Goal: Find contact information: Find contact information

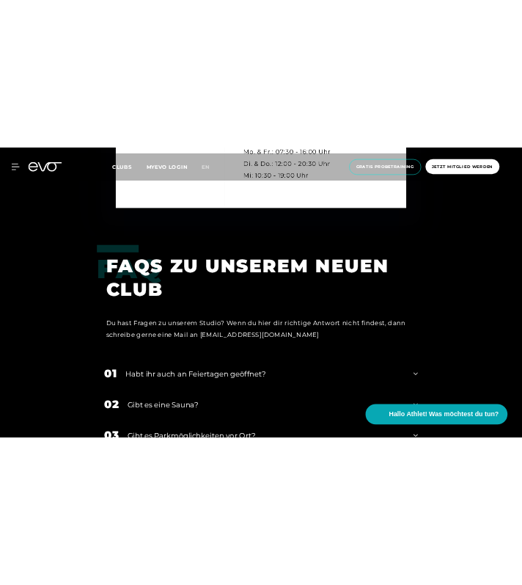
scroll to position [3650, 0]
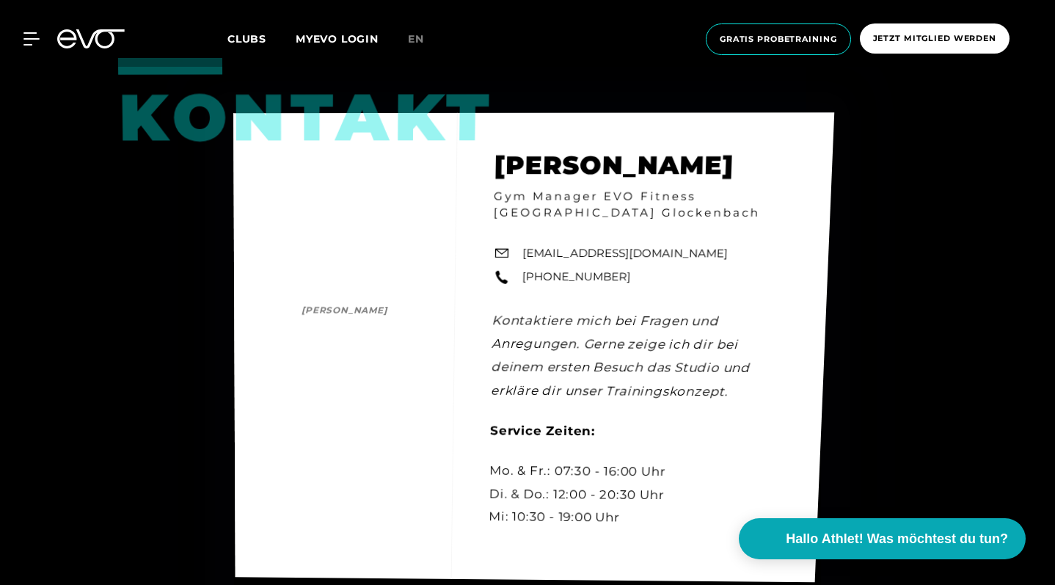
drag, startPoint x: 708, startPoint y: 238, endPoint x: 560, endPoint y: 235, distance: 148.9
click at [560, 235] on div "Kontakt Luca Hoffmann Luca Hoffmann Gym Manager EVO Fitness München Glockenbach…" at bounding box center [533, 346] width 601 height 469
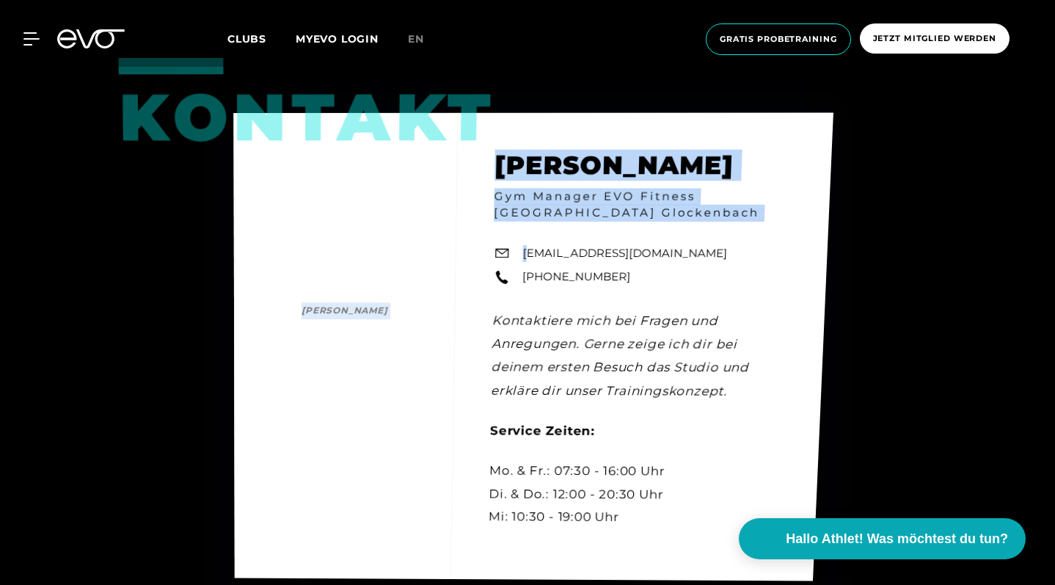
drag, startPoint x: 694, startPoint y: 251, endPoint x: 530, endPoint y: 242, distance: 163.8
click at [530, 242] on div "Kontakt Luca Hoffmann Luca Hoffmann Gym Manager EVO Fitness München Glockenbach…" at bounding box center [533, 346] width 600 height 468
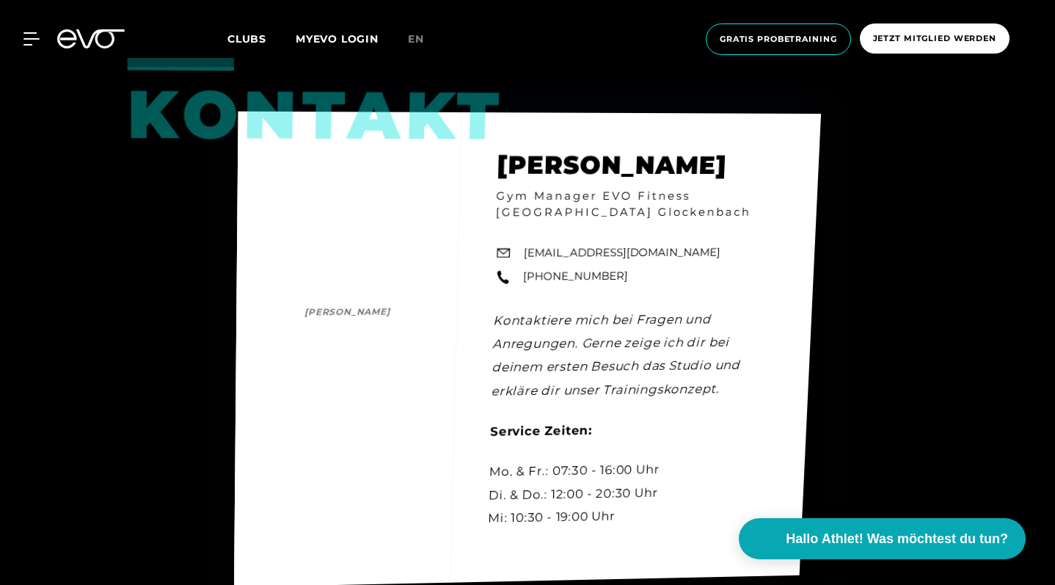
click at [429, 224] on div "Kontakt Luca Hoffmann Luca Hoffmann Gym Manager EVO Fitness München Glockenbach…" at bounding box center [527, 348] width 587 height 475
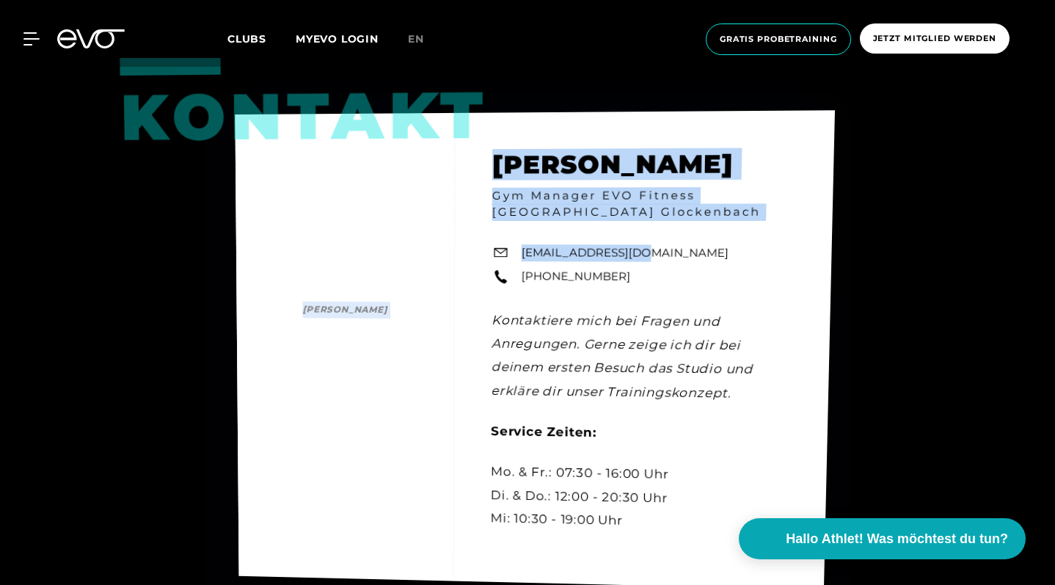
drag, startPoint x: 519, startPoint y: 240, endPoint x: 637, endPoint y: 249, distance: 117.7
click at [637, 249] on div "Kontakt Luca Hoffmann Luca Hoffmann Gym Manager EVO Fitness München Glockenbach…" at bounding box center [535, 349] width 600 height 479
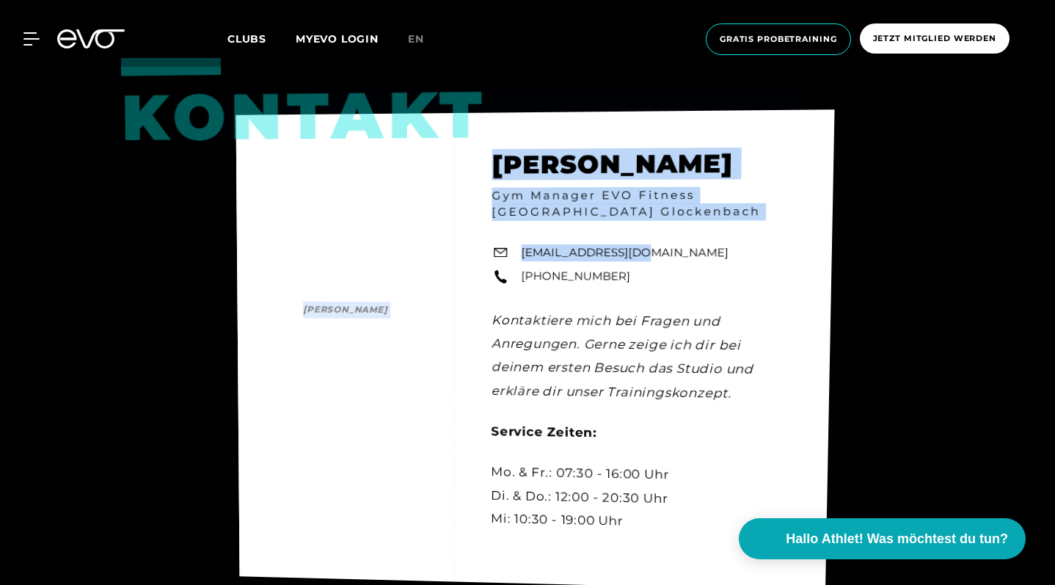
click at [674, 254] on link "glockenbach@evofitness.de" at bounding box center [625, 252] width 208 height 17
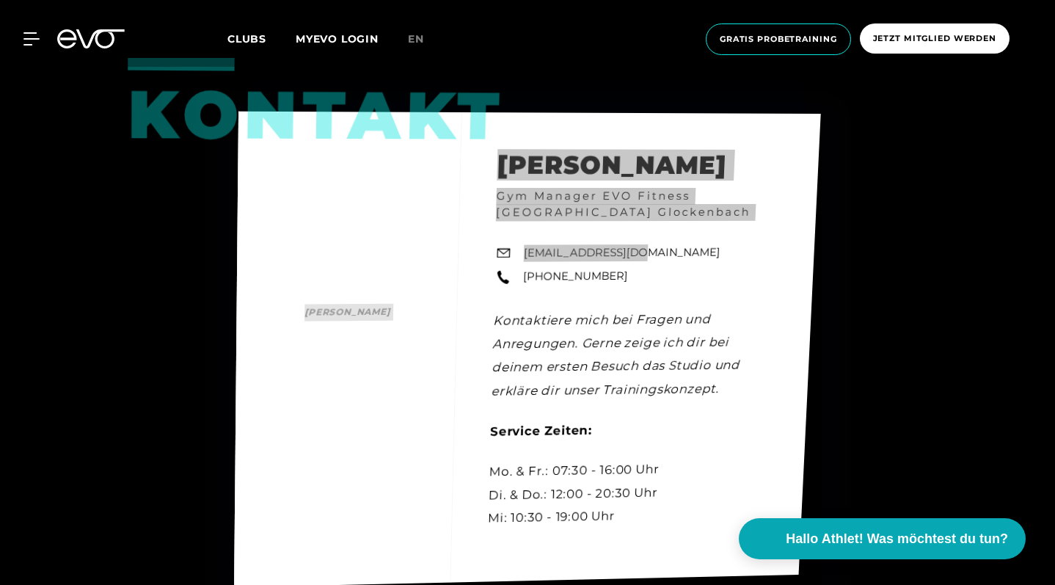
drag, startPoint x: 615, startPoint y: 264, endPoint x: 414, endPoint y: 207, distance: 209.6
click at [414, 207] on div "Kontakt Luca Hoffmann Luca Hoffmann Gym Manager EVO Fitness München Glockenbach…" at bounding box center [527, 349] width 587 height 476
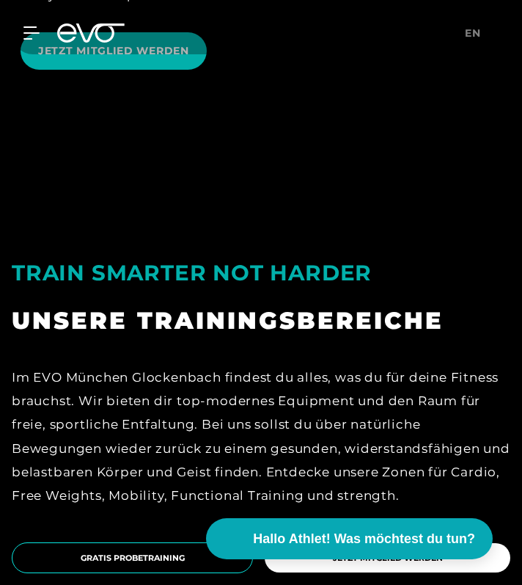
click at [414, 207] on div "TRAIN SMARTER NOT HARDER UNSERE TRAININGSBEREICHE Im EVO München Glockenbach fi…" at bounding box center [261, 364] width 522 height 319
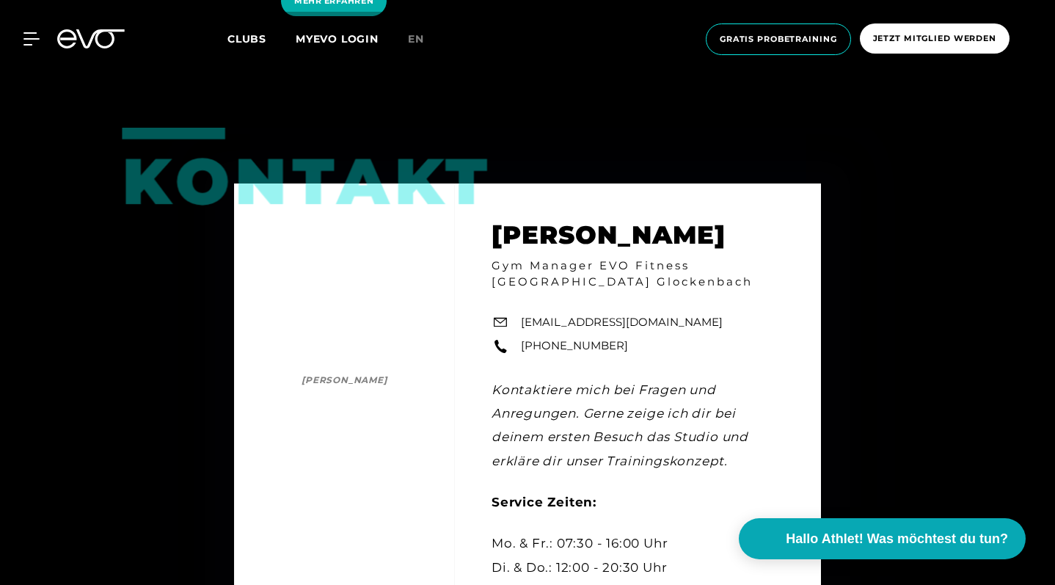
scroll to position [3182, 0]
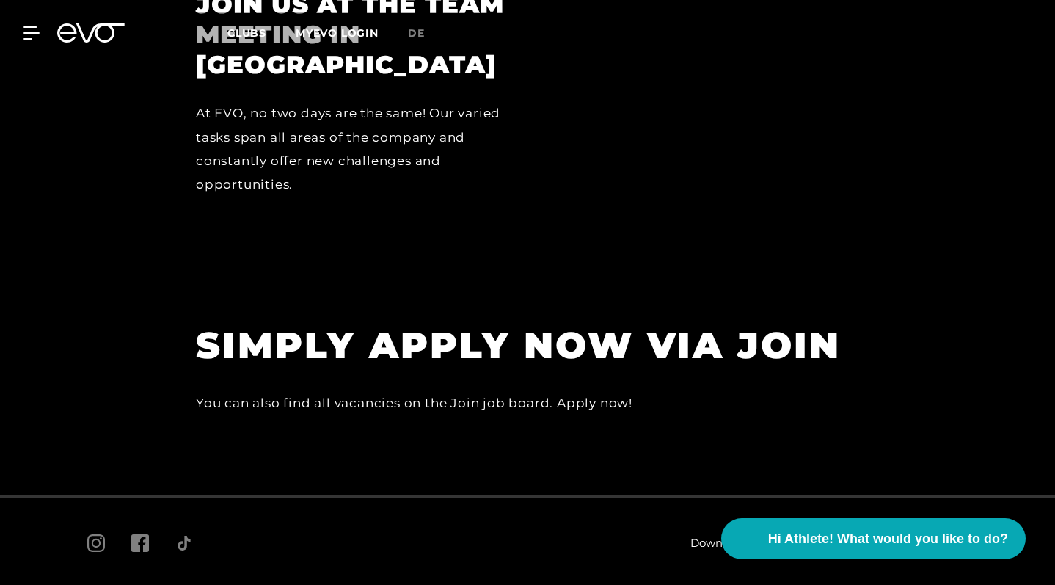
scroll to position [3961, 0]
click at [634, 322] on h1 "SIMPLY APPLY NOW VIA JOIN" at bounding box center [526, 346] width 660 height 48
click at [571, 322] on h1 "SIMPLY APPLY NOW VIA JOIN" at bounding box center [526, 346] width 660 height 48
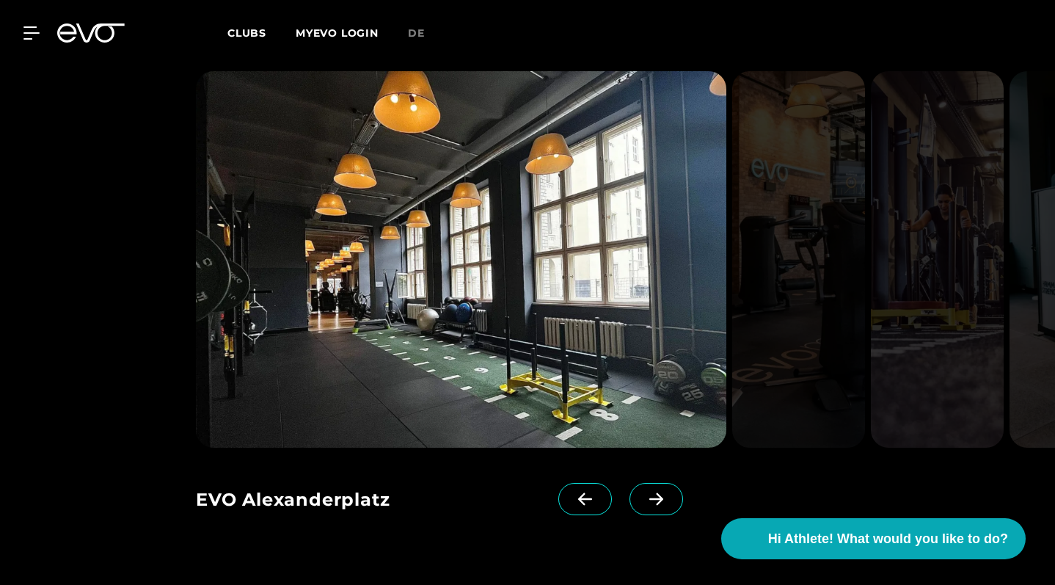
scroll to position [1200, 0]
click at [674, 499] on link at bounding box center [658, 512] width 59 height 59
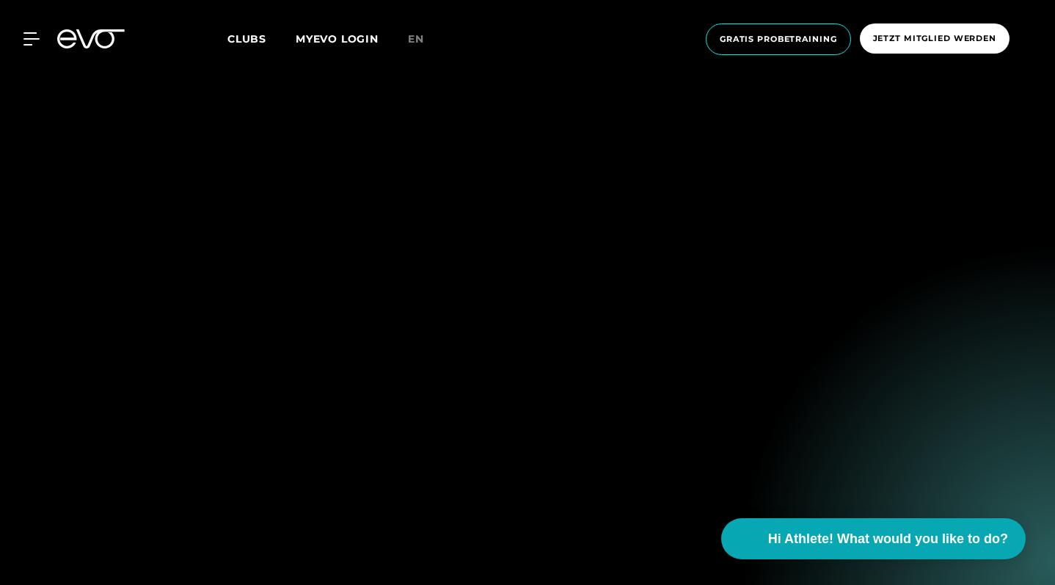
drag, startPoint x: 674, startPoint y: 496, endPoint x: 670, endPoint y: 485, distance: 11.8
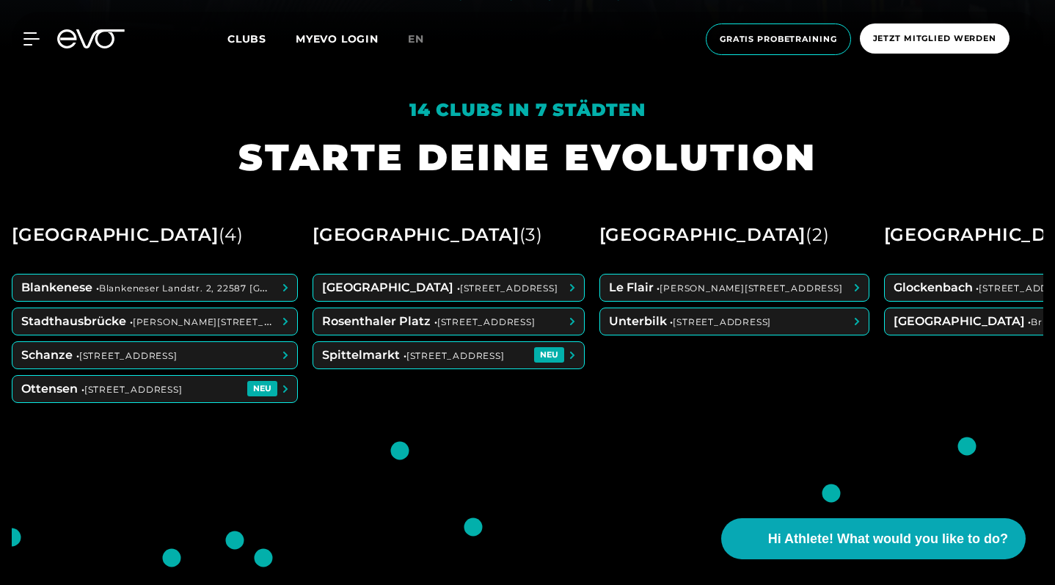
scroll to position [531, 0]
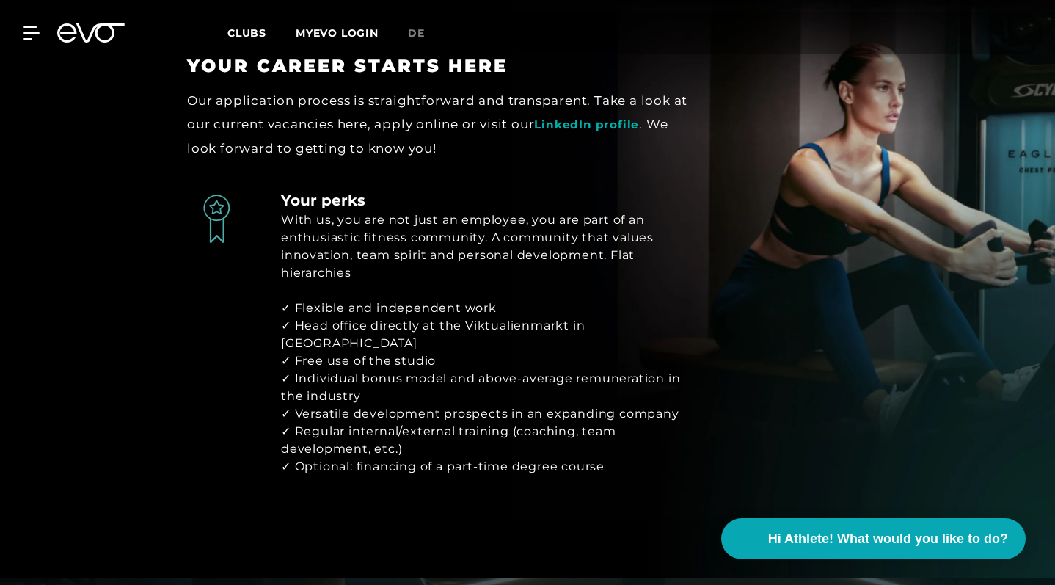
scroll to position [2126, 0]
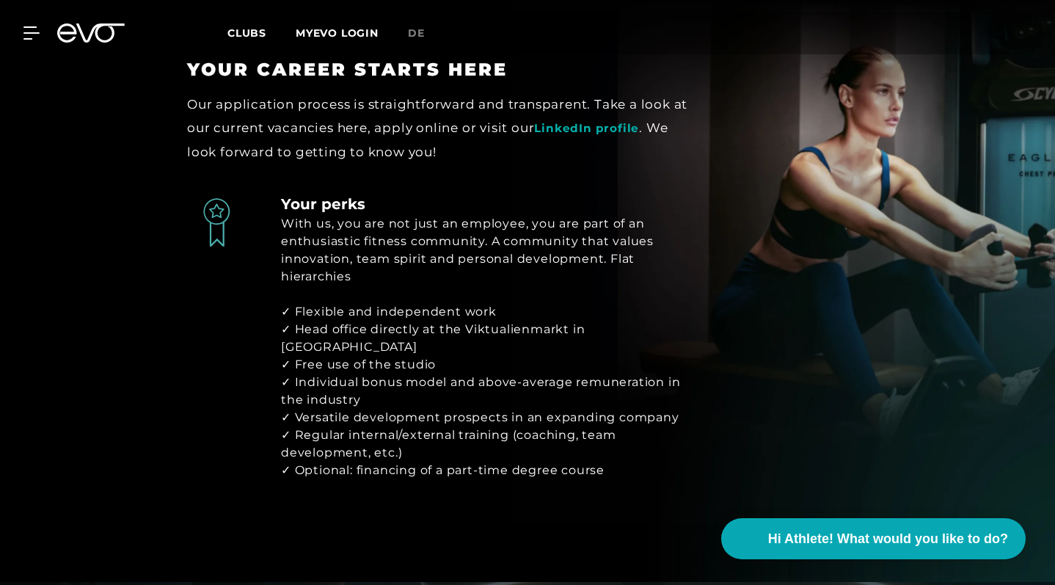
click at [577, 121] on link "LinkedIn profile" at bounding box center [586, 128] width 105 height 14
click at [567, 121] on link "LinkedIn profile" at bounding box center [586, 128] width 105 height 14
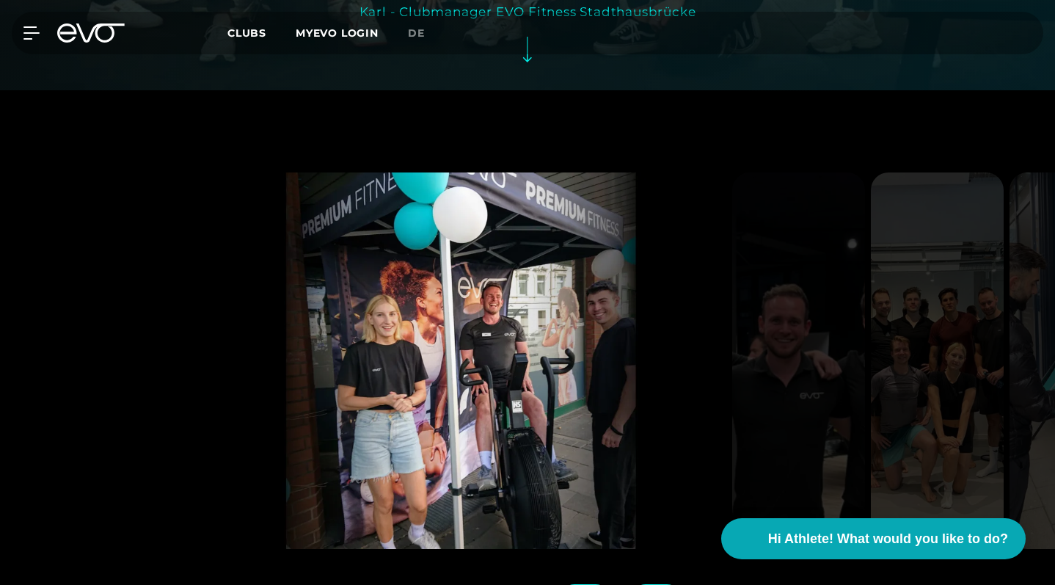
scroll to position [3225, 0]
